Goal: Transaction & Acquisition: Purchase product/service

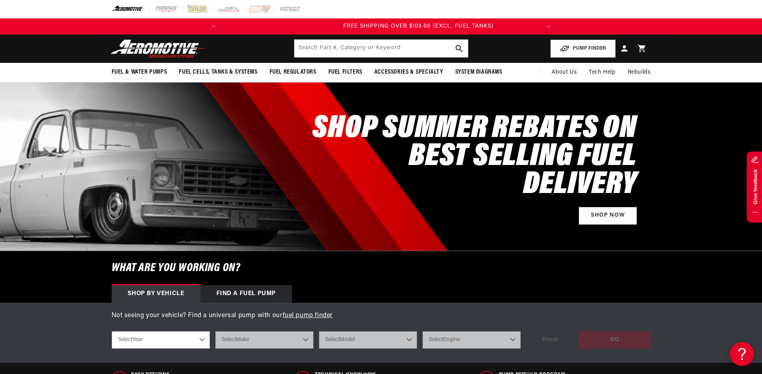
scroll to position [0, 317]
click at [638, 44] on icon at bounding box center [642, 48] width 10 height 10
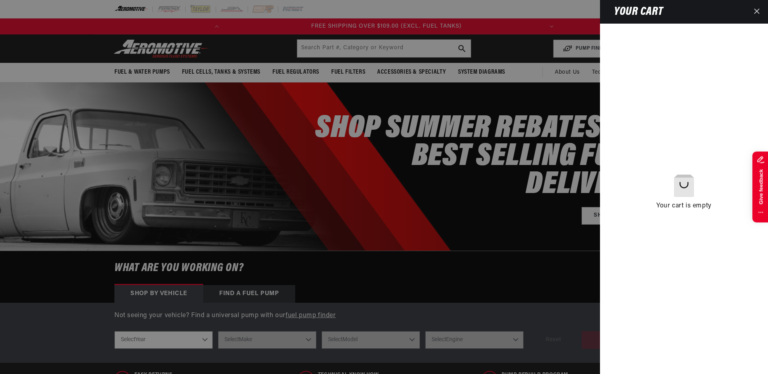
click at [527, 128] on div at bounding box center [384, 187] width 768 height 374
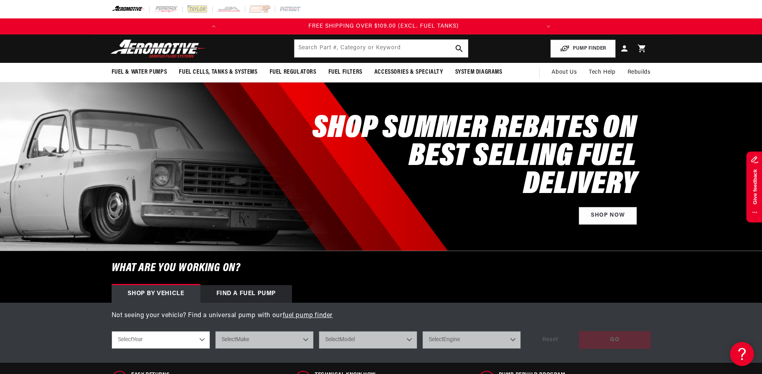
scroll to position [373, 0]
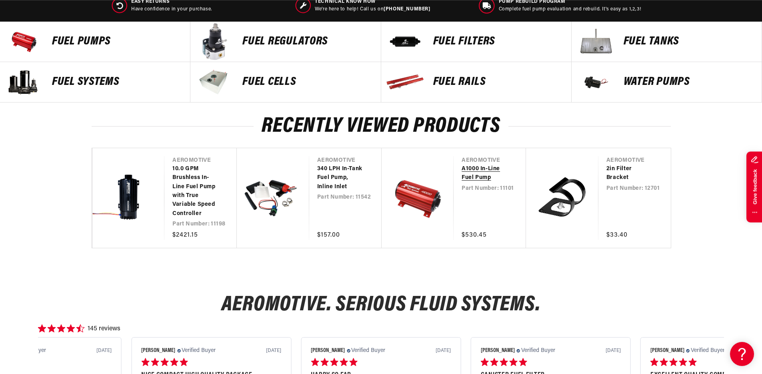
click at [462, 182] on link "A1000 In-Line Fuel Pump" at bounding box center [486, 173] width 48 height 18
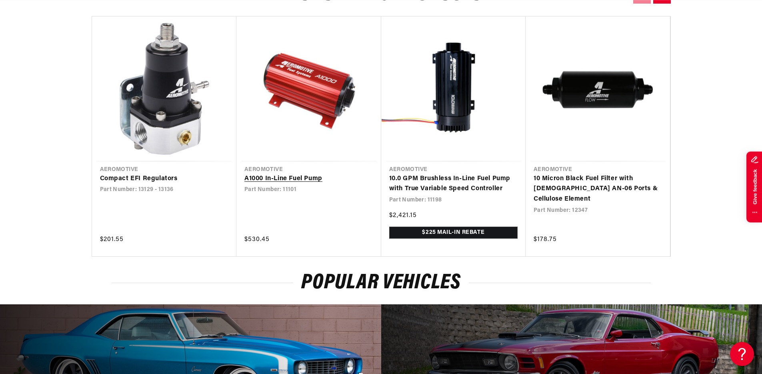
scroll to position [0, 317]
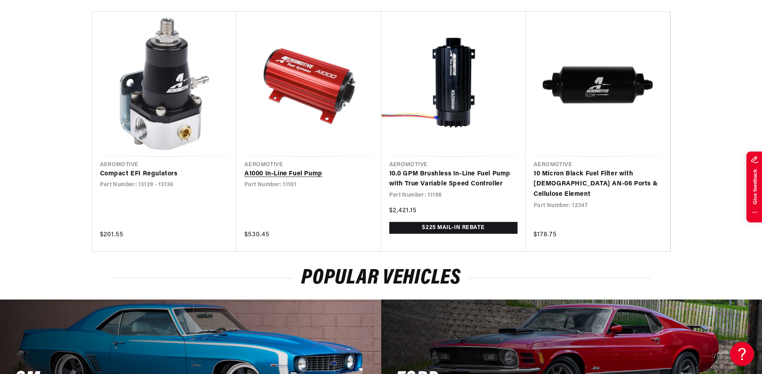
click at [323, 169] on link "A1000 In-Line Fuel Pump" at bounding box center [309, 174] width 129 height 10
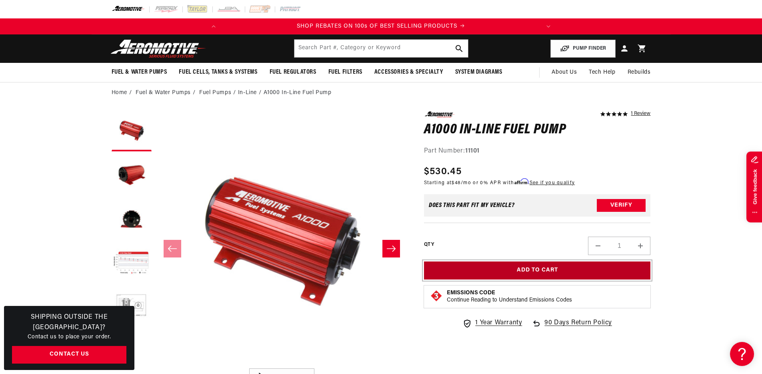
click at [536, 275] on button "Add to Cart" at bounding box center [537, 270] width 227 height 18
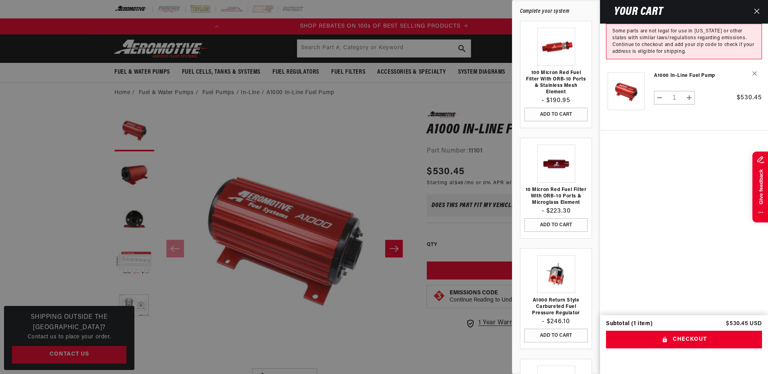
click at [645, 152] on cart-drawer-items "Product image Product Total Quantity A1000 In-Line Fuel Pump" at bounding box center [684, 189] width 168 height 251
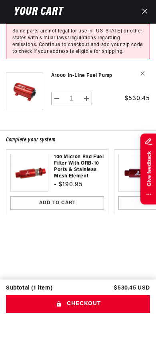
scroll to position [0, 124]
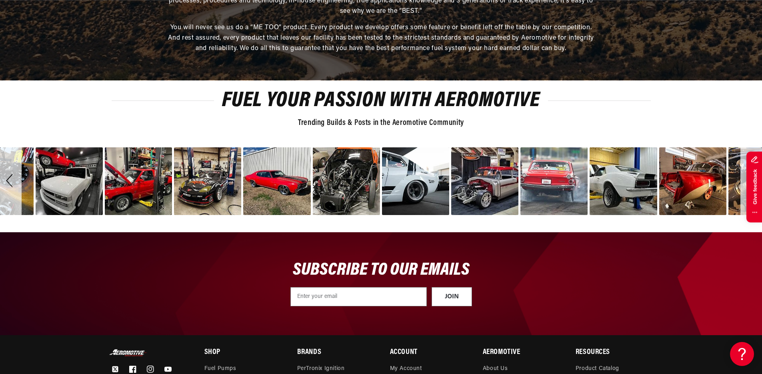
scroll to position [2931, 0]
